Goal: Information Seeking & Learning: Learn about a topic

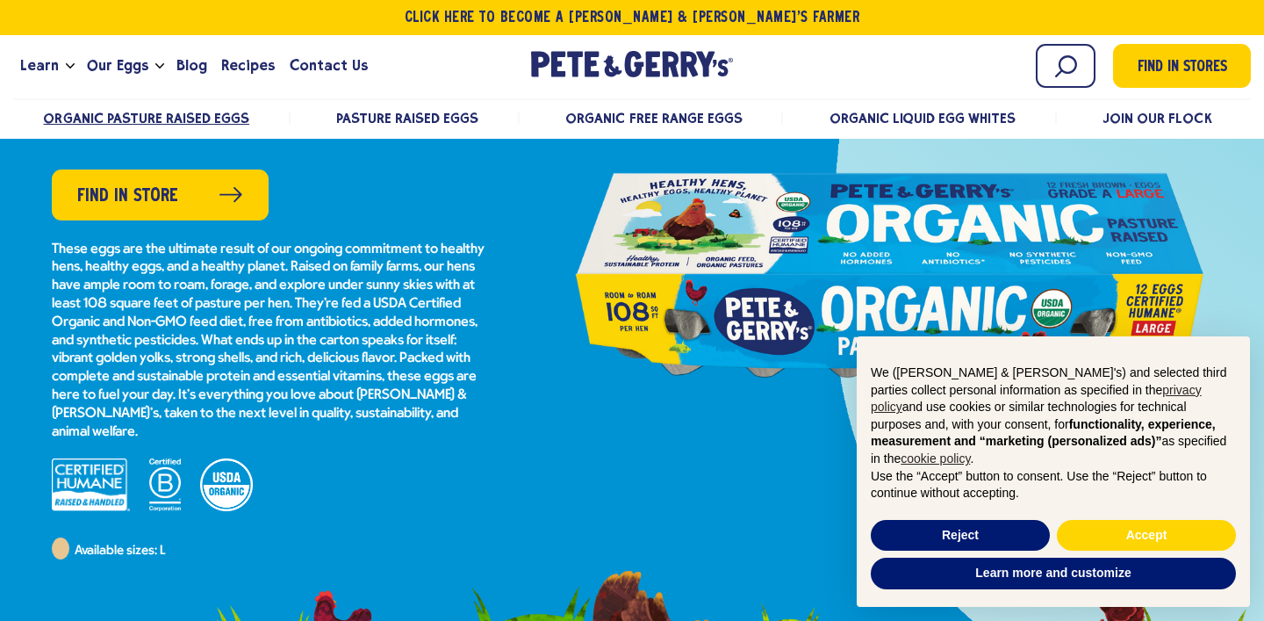
scroll to position [263, 0]
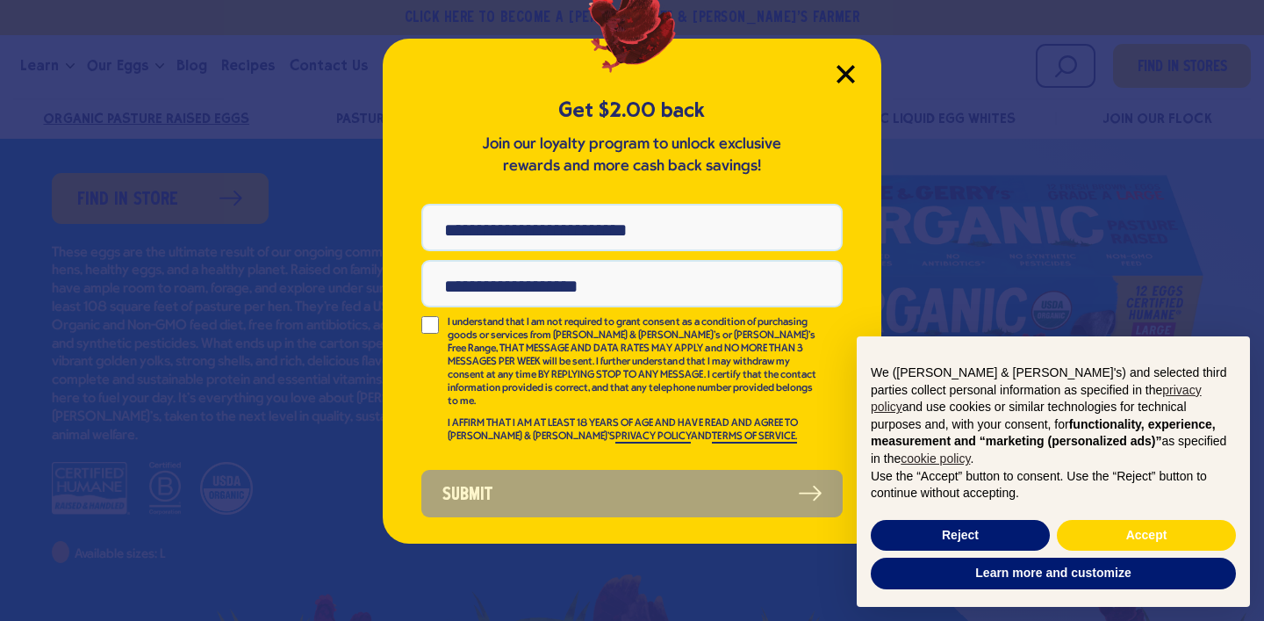
click at [852, 65] on icon "Close Modal" at bounding box center [846, 74] width 18 height 18
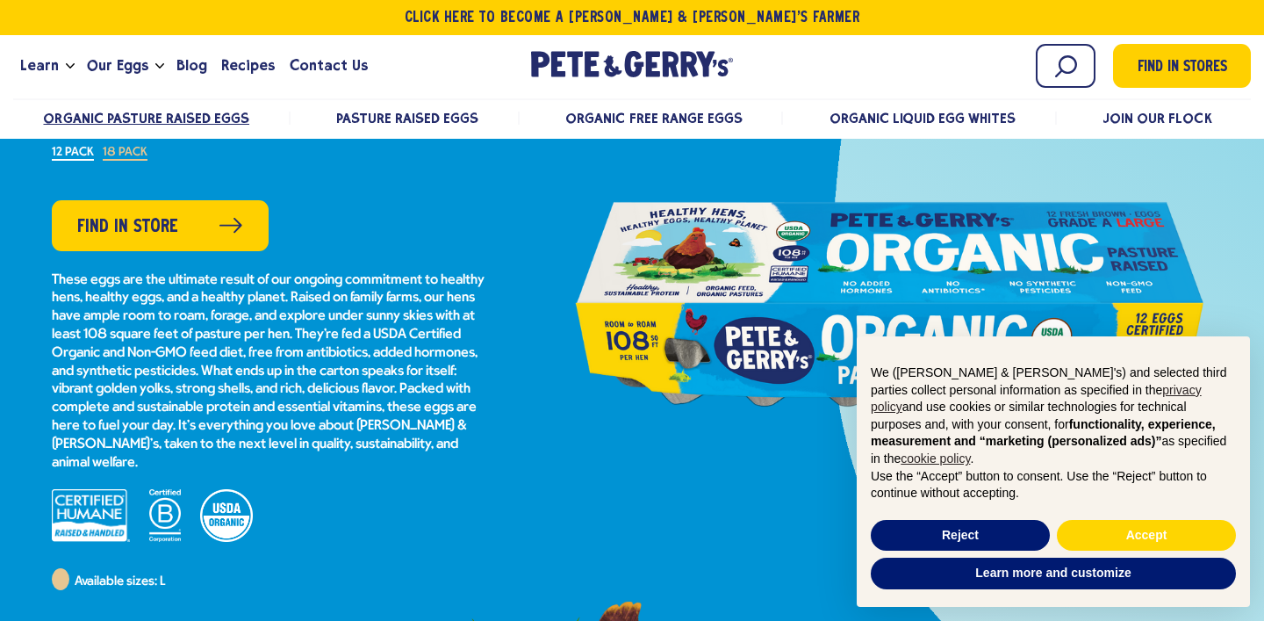
scroll to position [233, 0]
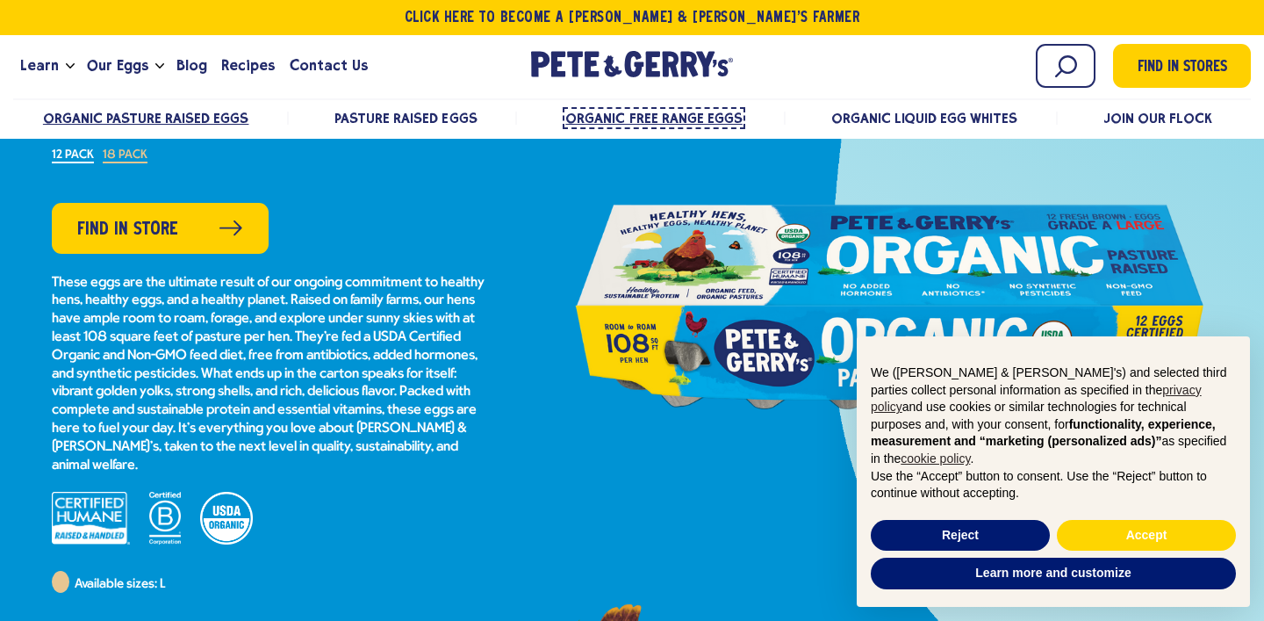
click at [652, 114] on span "Organic Free Range Eggs" at bounding box center [653, 118] width 176 height 17
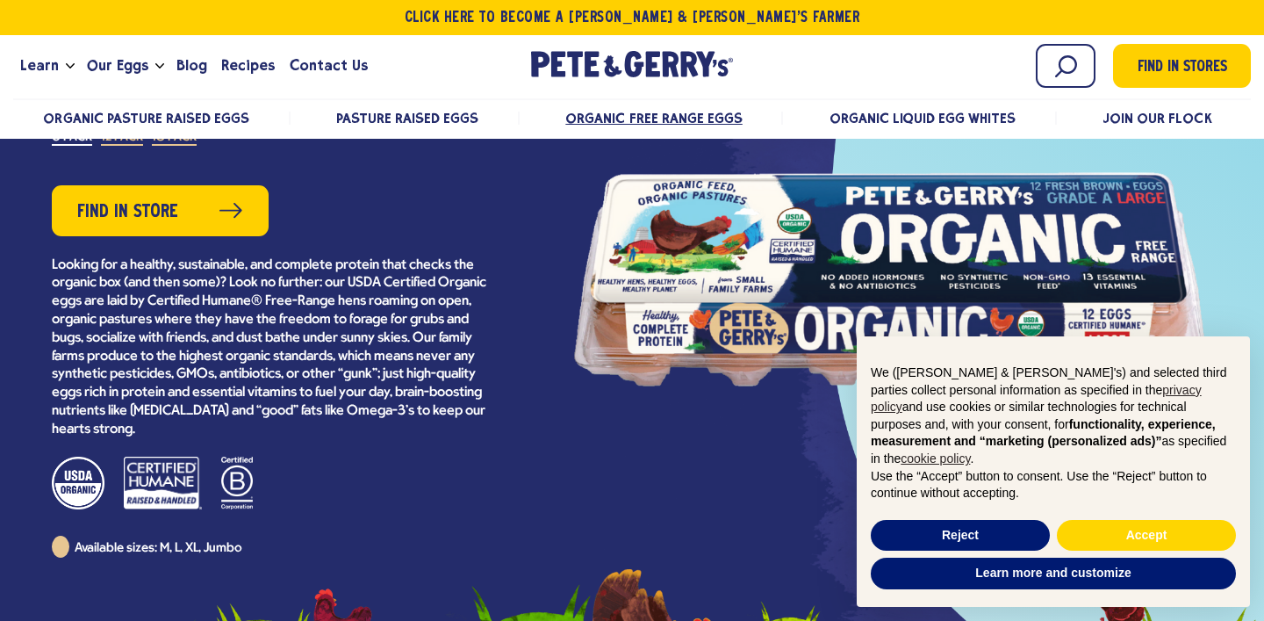
scroll to position [270, 0]
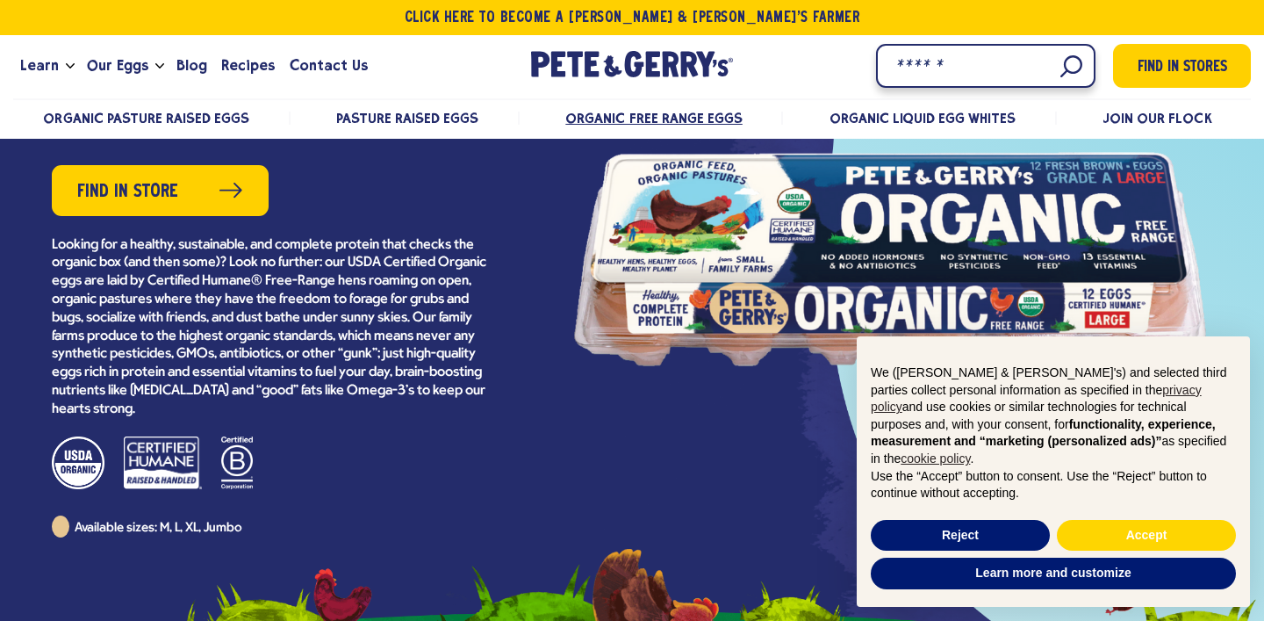
click at [1065, 70] on input "Search" at bounding box center [986, 66] width 220 height 44
click at [1064, 67] on input "Search" at bounding box center [986, 66] width 220 height 44
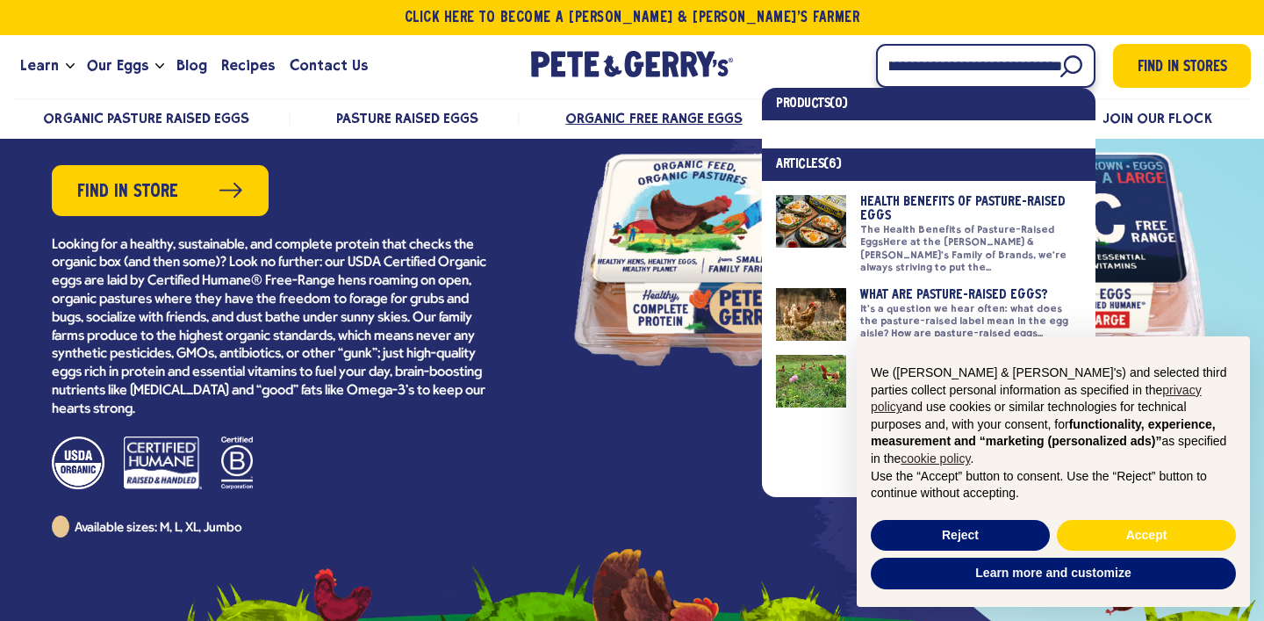
scroll to position [0, 84]
type input "**********"
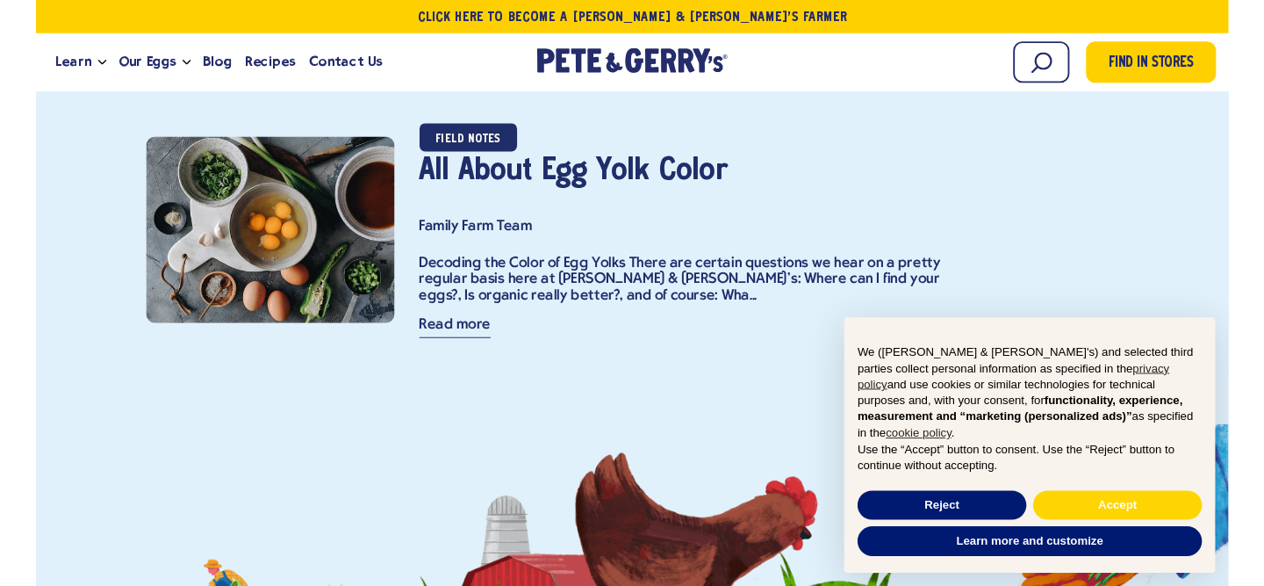
scroll to position [1729, 0]
